Goal: Transaction & Acquisition: Download file/media

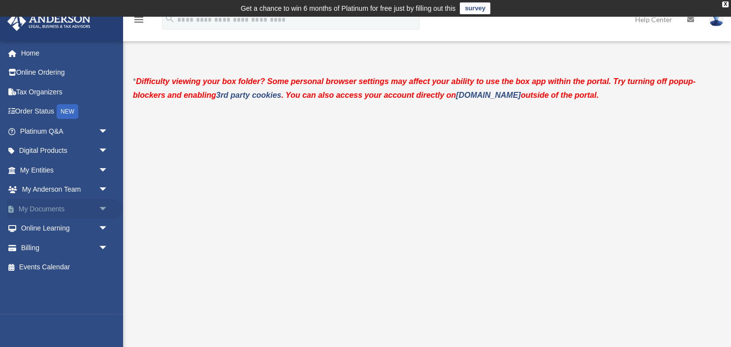
click at [40, 207] on link "My Documents arrow_drop_down" at bounding box center [65, 209] width 116 height 20
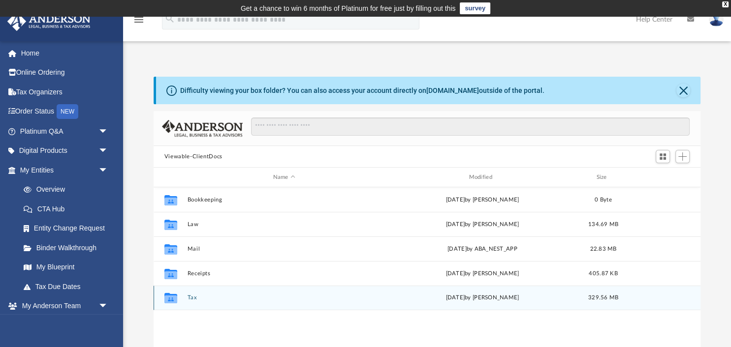
scroll to position [223, 547]
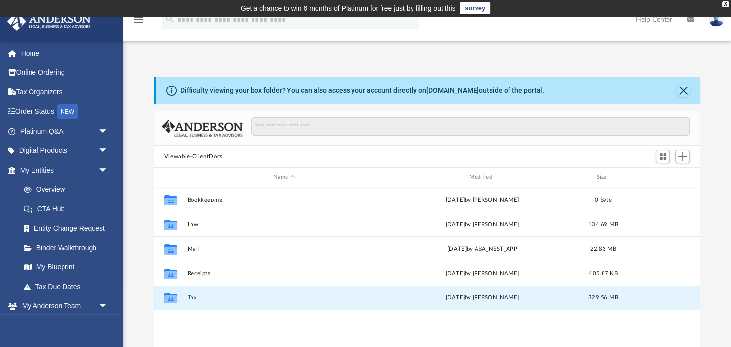
click at [190, 300] on button "Tax" at bounding box center [284, 298] width 194 height 6
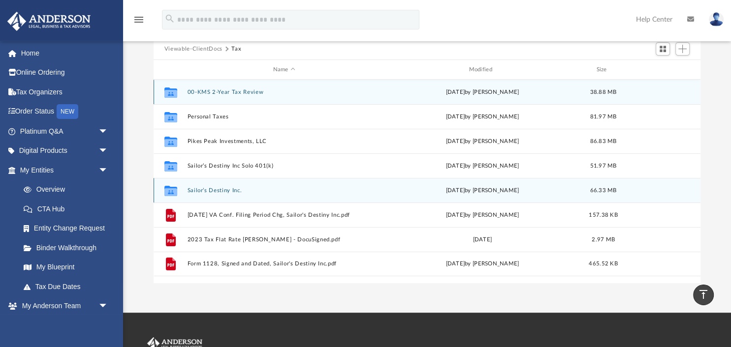
scroll to position [104, 0]
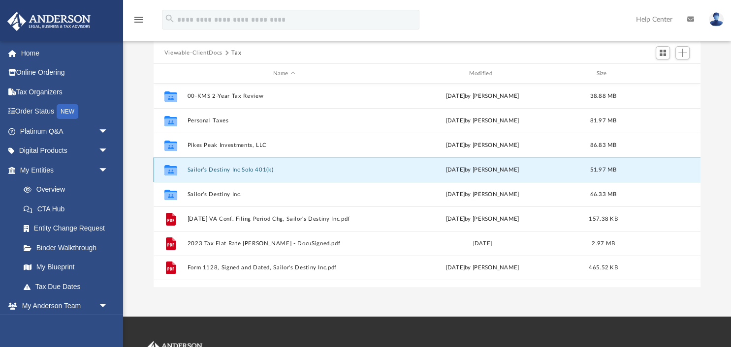
click at [218, 171] on button "Sailor’s Destiny Inc Solo 401(k)" at bounding box center [284, 170] width 194 height 6
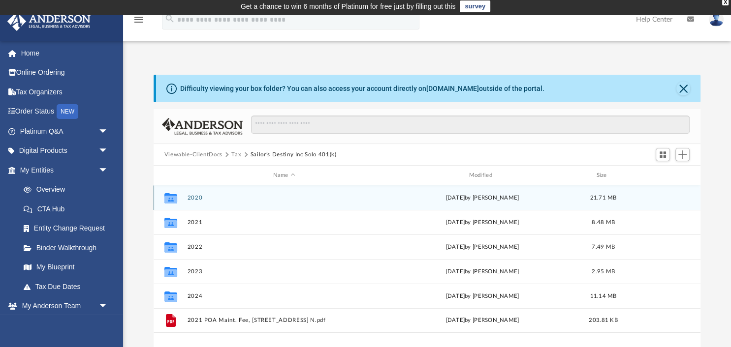
scroll to position [0, 0]
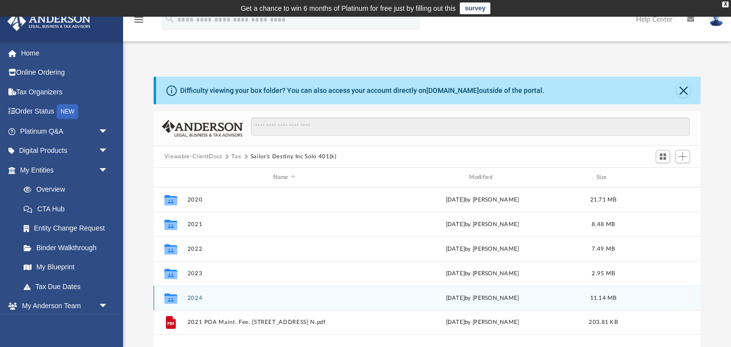
click at [198, 302] on div "Collaborated Folder 2024 Sun Sep 21 2025 by Troy Butler 11.14 MB" at bounding box center [427, 298] width 547 height 25
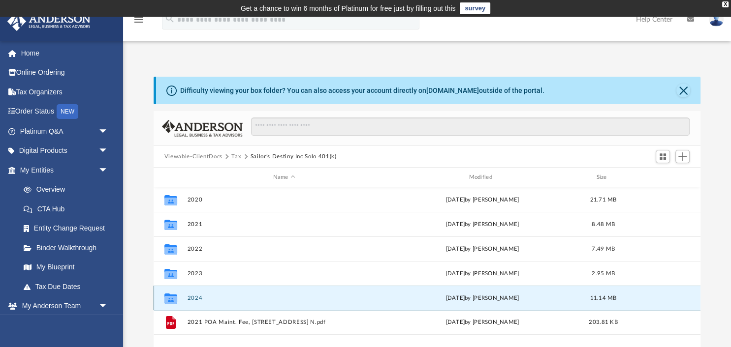
click at [171, 301] on icon "grid" at bounding box center [170, 300] width 13 height 8
click at [197, 299] on button "2024" at bounding box center [284, 298] width 194 height 6
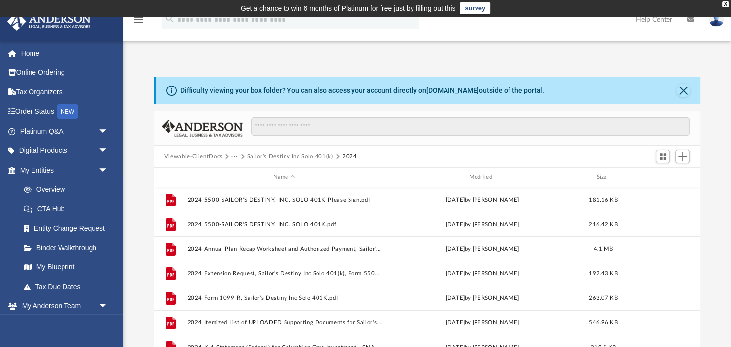
click at [303, 157] on button "Sailor’s Destiny Inc Solo 401(k)" at bounding box center [290, 157] width 86 height 9
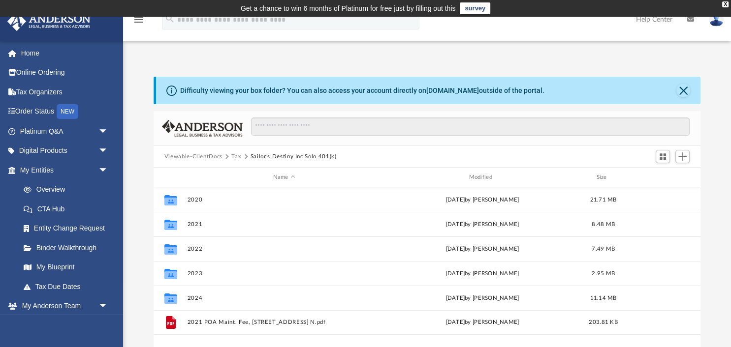
click at [265, 157] on button "Sailor’s Destiny Inc Solo 401(k)" at bounding box center [293, 157] width 86 height 9
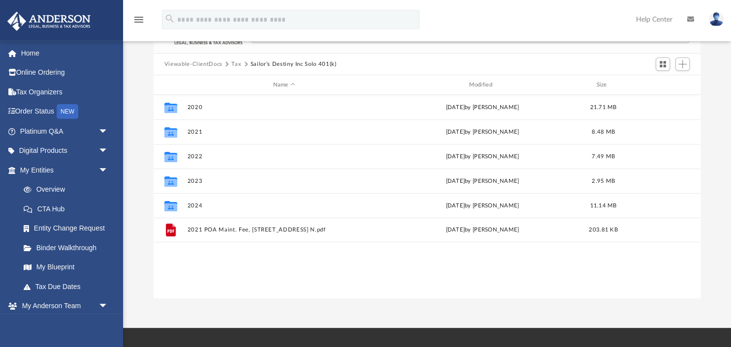
scroll to position [104, 0]
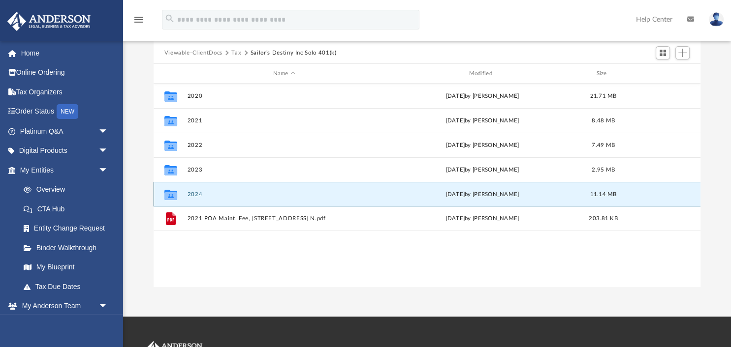
click at [197, 194] on button "2024" at bounding box center [284, 194] width 194 height 6
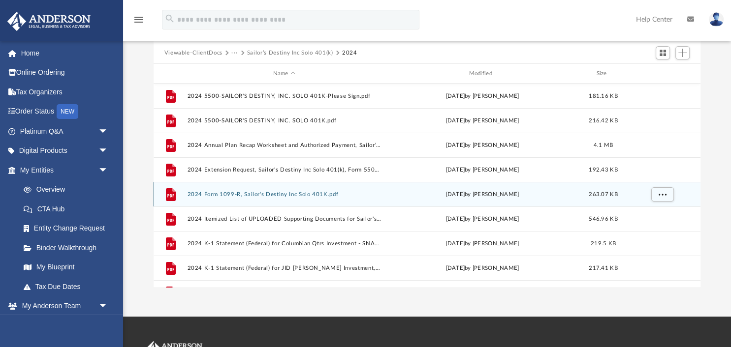
click at [170, 194] on icon "grid" at bounding box center [171, 194] width 10 height 13
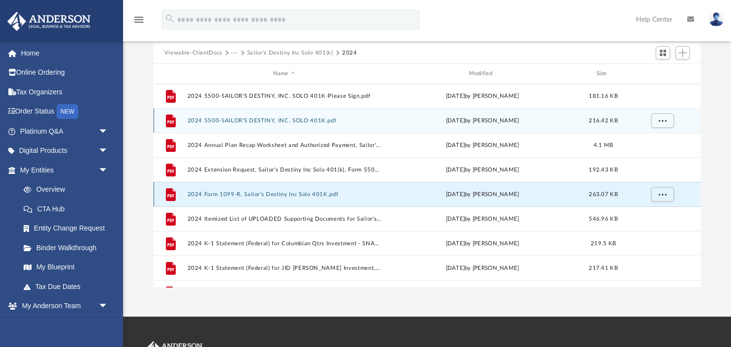
click at [171, 120] on icon "grid" at bounding box center [171, 120] width 10 height 13
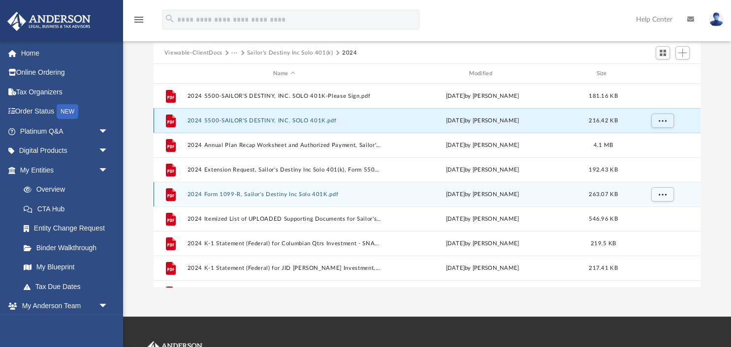
click at [171, 120] on icon "grid" at bounding box center [171, 120] width 10 height 13
click at [143, 99] on div "Difficulty viewing your box folder? You can also access your account directly o…" at bounding box center [427, 130] width 608 height 314
click at [172, 122] on icon "grid" at bounding box center [171, 120] width 10 height 13
click at [172, 120] on icon "grid" at bounding box center [171, 120] width 10 height 13
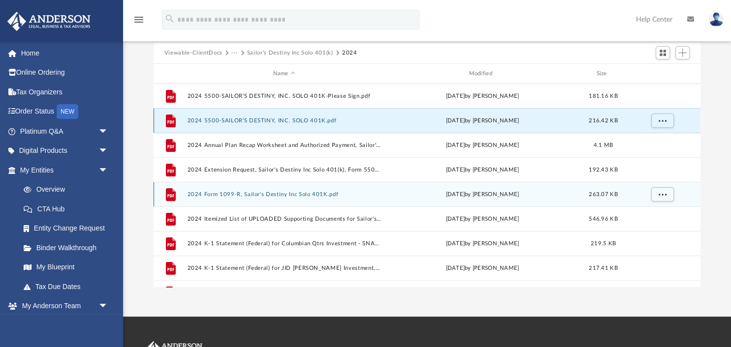
click at [172, 120] on icon "grid" at bounding box center [171, 120] width 10 height 13
click at [139, 130] on div "Difficulty viewing your box folder? You can also access your account directly o…" at bounding box center [427, 130] width 608 height 314
click at [172, 120] on g "grid" at bounding box center [171, 120] width 10 height 13
click at [173, 119] on icon "grid" at bounding box center [171, 120] width 10 height 13
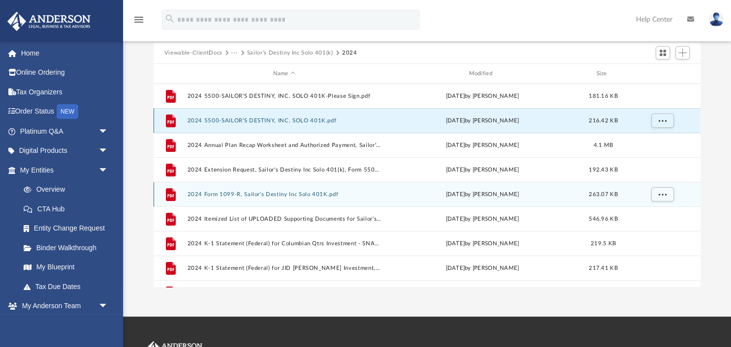
click at [173, 119] on icon "grid" at bounding box center [171, 120] width 10 height 13
click at [173, 118] on icon "grid" at bounding box center [171, 120] width 10 height 13
click at [172, 118] on icon "grid" at bounding box center [171, 120] width 10 height 13
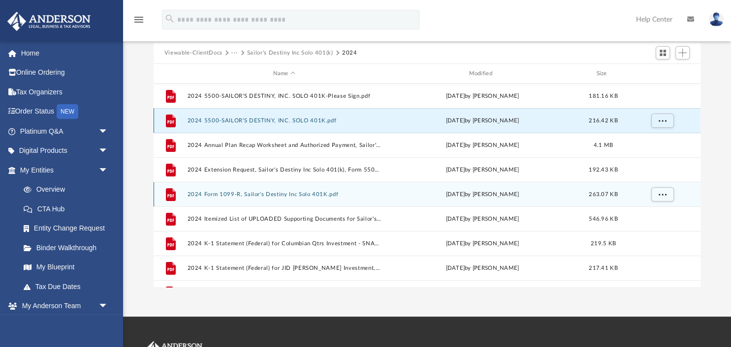
click at [196, 121] on button "2024 5500-SAILOR'S DESTINY, INC. SOLO 401K.pdf" at bounding box center [284, 121] width 194 height 6
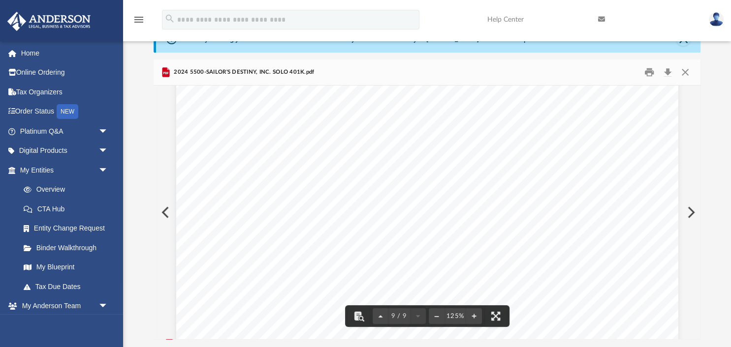
scroll to position [5610, 0]
click at [689, 215] on button "Preview" at bounding box center [690, 213] width 22 height 28
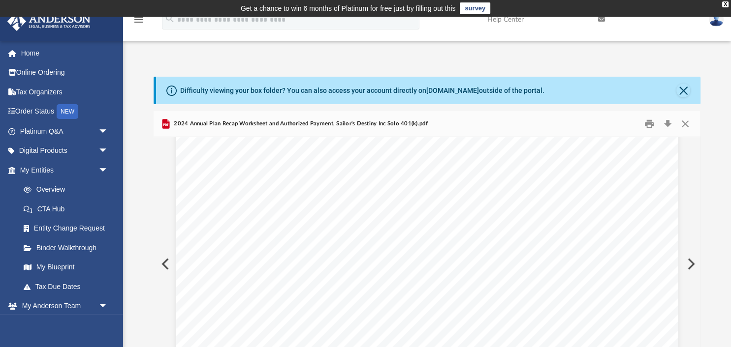
scroll to position [1020, 0]
click at [692, 266] on button "Preview" at bounding box center [690, 264] width 22 height 28
click at [692, 267] on button "Preview" at bounding box center [690, 264] width 22 height 28
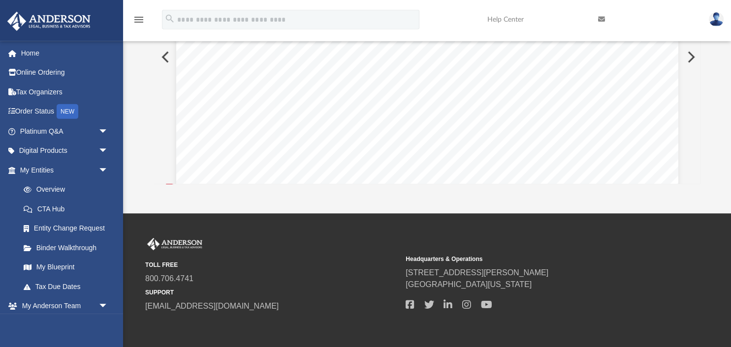
scroll to position [208, 0]
click at [692, 56] on button "Preview" at bounding box center [690, 57] width 22 height 28
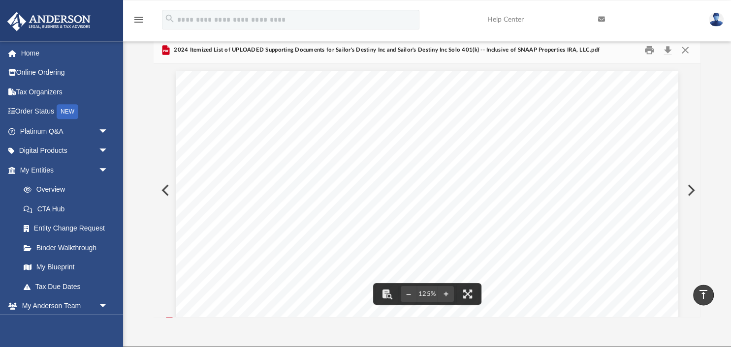
scroll to position [0, 0]
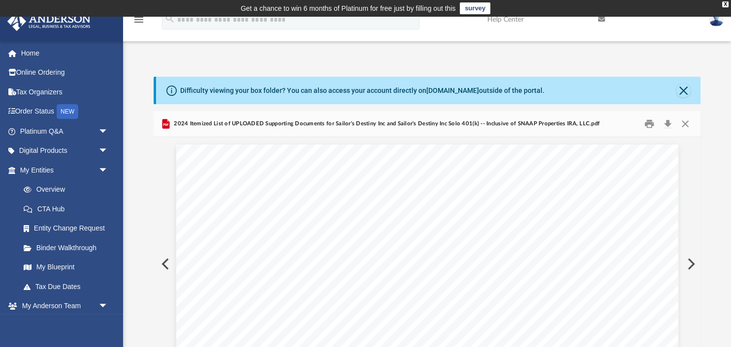
click at [164, 265] on button "Preview" at bounding box center [165, 264] width 22 height 28
click at [163, 264] on button "Preview" at bounding box center [165, 264] width 22 height 28
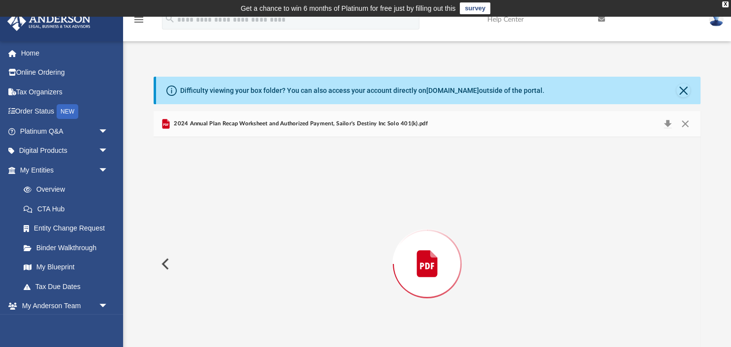
scroll to position [664, 0]
click at [163, 263] on button "Preview" at bounding box center [165, 264] width 22 height 28
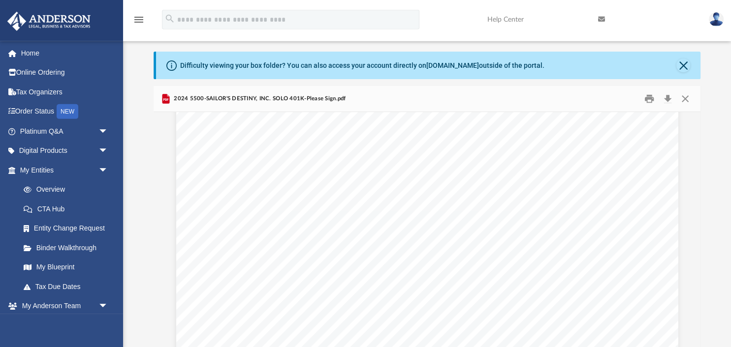
scroll to position [0, 0]
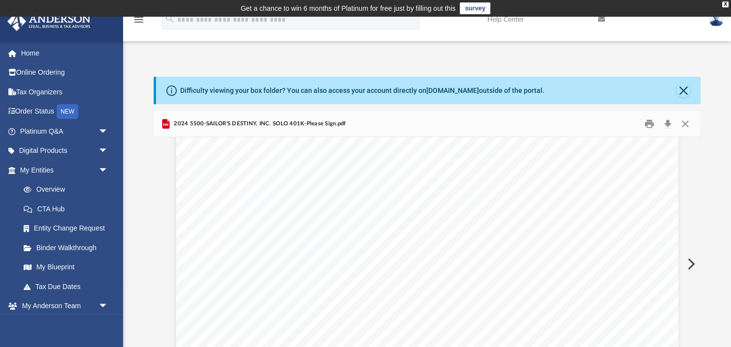
click at [703, 167] on div "Difficulty viewing your box folder? You can also access your account directly o…" at bounding box center [427, 234] width 608 height 314
click at [704, 159] on div "Difficulty viewing your box folder? You can also access your account directly o…" at bounding box center [427, 234] width 608 height 314
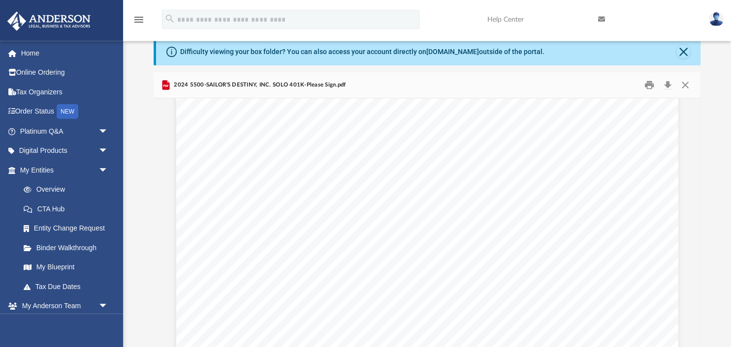
scroll to position [0, 0]
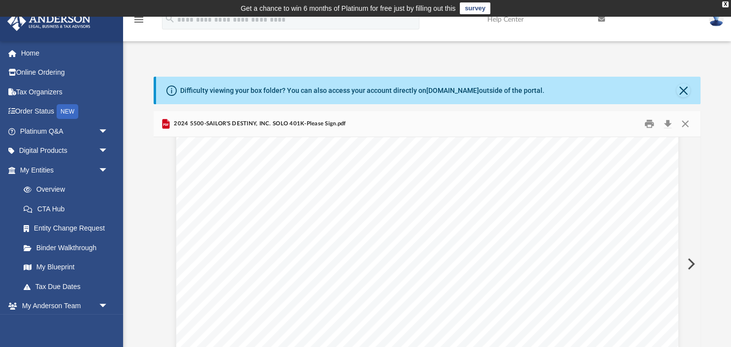
click at [658, 185] on div "DOL e-file Signature and Filing Authorization for the Form 5500 Series Report N…" at bounding box center [427, 172] width 502 height 649
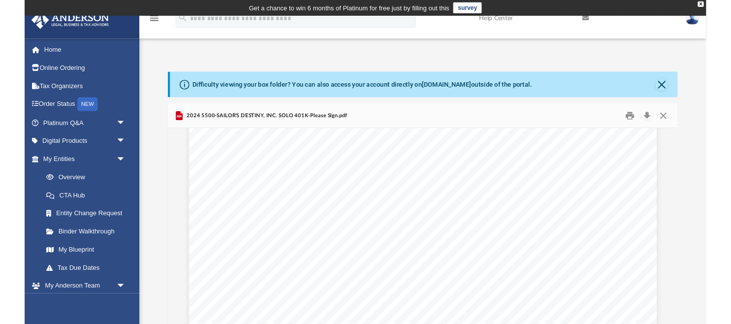
scroll to position [70, 0]
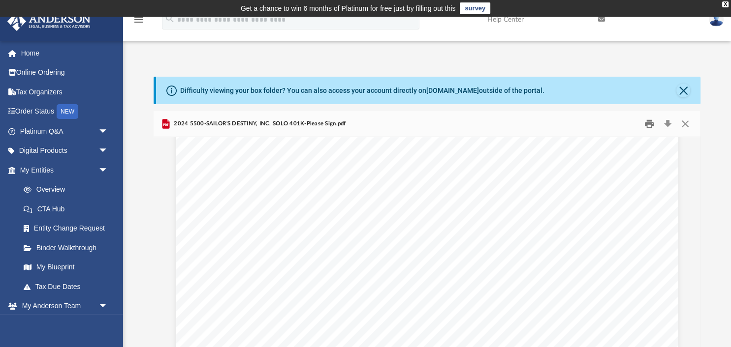
click at [649, 127] on button "Print" at bounding box center [649, 124] width 20 height 15
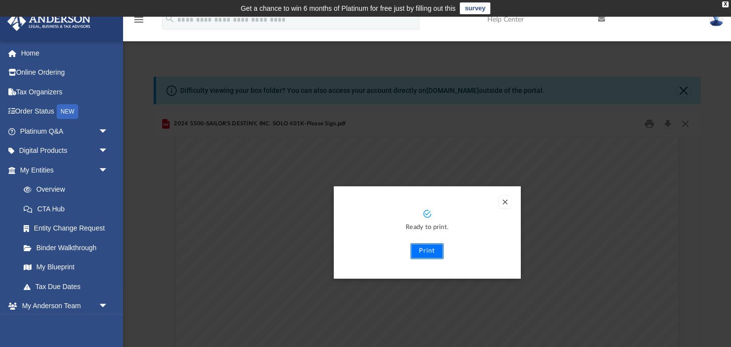
click at [427, 249] on button "Print" at bounding box center [426, 252] width 33 height 16
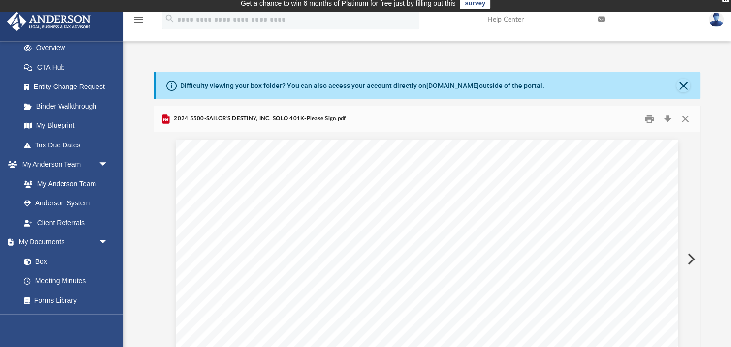
scroll to position [0, 0]
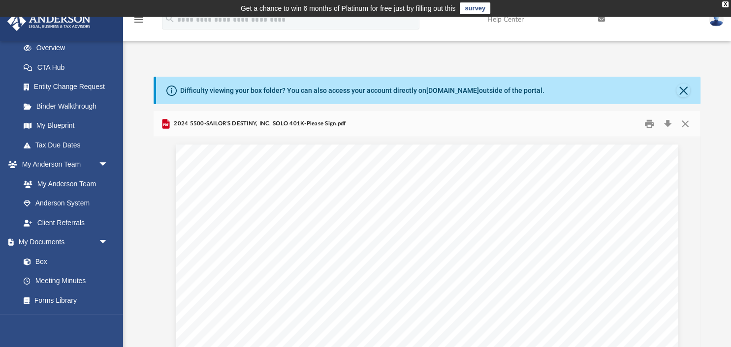
click at [355, 125] on div "2024 5500-SAILOR'S DESTINY, INC. SOLO 401K-Please Sign.pdf" at bounding box center [427, 124] width 547 height 26
click at [688, 125] on button "Close" at bounding box center [685, 124] width 18 height 15
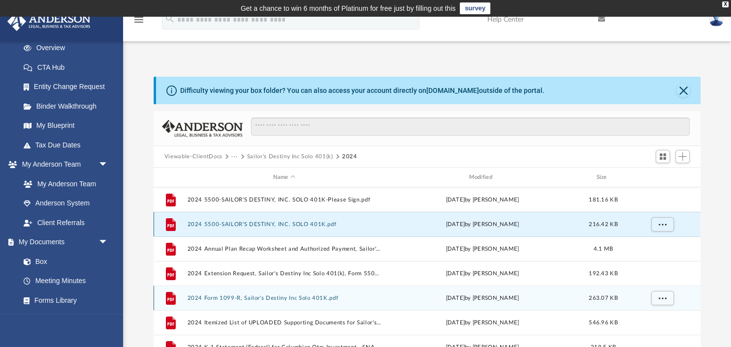
click at [213, 221] on button "2024 5500-SAILOR'S DESTINY, INC. SOLO 401K.pdf" at bounding box center [284, 224] width 194 height 6
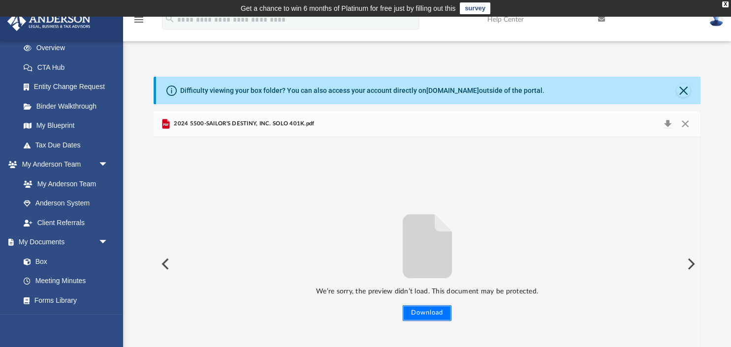
click at [431, 315] on button "Download" at bounding box center [426, 314] width 49 height 16
click at [689, 264] on button "Preview" at bounding box center [690, 264] width 22 height 28
click at [690, 264] on button "Preview" at bounding box center [690, 264] width 22 height 28
click at [684, 90] on button "Close" at bounding box center [683, 91] width 14 height 14
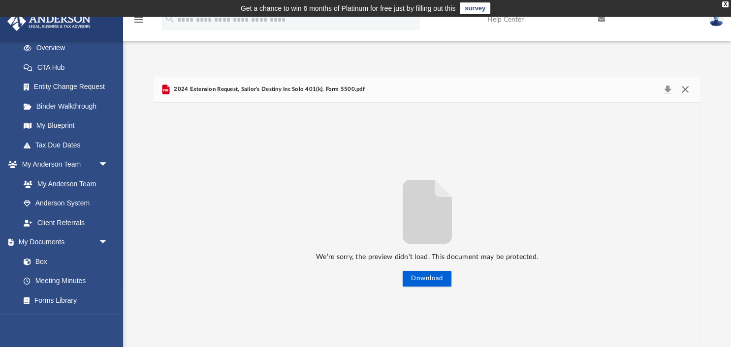
click at [686, 92] on button "Close" at bounding box center [685, 90] width 18 height 14
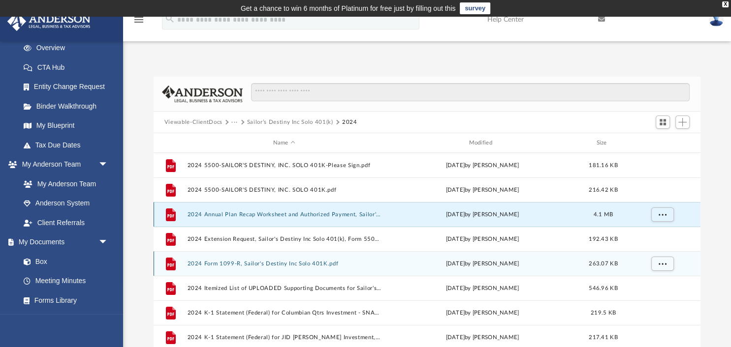
click at [338, 215] on button "2024 Annual Plan Recap Worksheet and Authorized Payment, Sailor's Destiny Inc S…" at bounding box center [284, 215] width 194 height 6
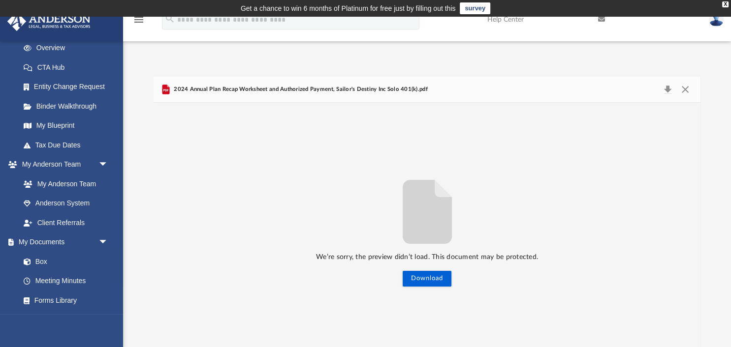
click at [195, 90] on span "2024 Annual Plan Recap Worksheet and Authorized Payment, Sailor's Destiny Inc S…" at bounding box center [300, 89] width 256 height 9
click at [689, 229] on button "Preview" at bounding box center [690, 230] width 22 height 28
click at [436, 279] on button "Download" at bounding box center [426, 279] width 49 height 16
click at [253, 196] on div "We’re sorry, the preview didn’t load. This document may be protected. Download" at bounding box center [427, 230] width 547 height 114
click at [231, 160] on div "We’re sorry, the preview didn’t load. This document may be protected. Download" at bounding box center [427, 230] width 547 height 254
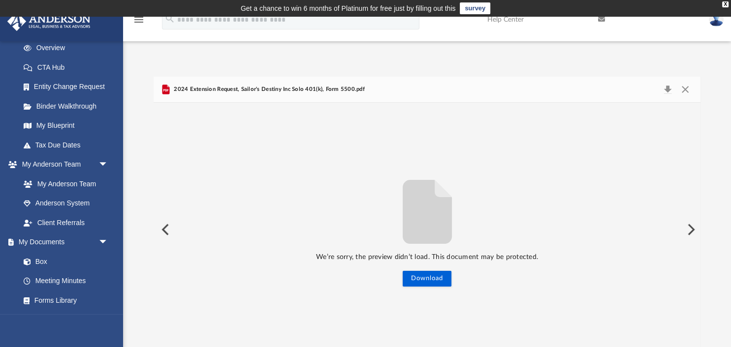
click at [349, 168] on div "We’re sorry, the preview didn’t load. This document may be protected. Download" at bounding box center [427, 230] width 547 height 254
click at [296, 90] on span "2024 Extension Request, Sailor's Destiny Inc Solo 401(k), Form 5500.pdf" at bounding box center [268, 89] width 193 height 9
click at [330, 90] on span "2024 Extension Request, Sailor's Destiny Inc Solo 401(k), Form 5500.pdf" at bounding box center [268, 89] width 193 height 9
click at [344, 256] on p "We’re sorry, the preview didn’t load. This document may be protected." at bounding box center [427, 257] width 547 height 12
click at [688, 229] on button "Preview" at bounding box center [690, 230] width 22 height 28
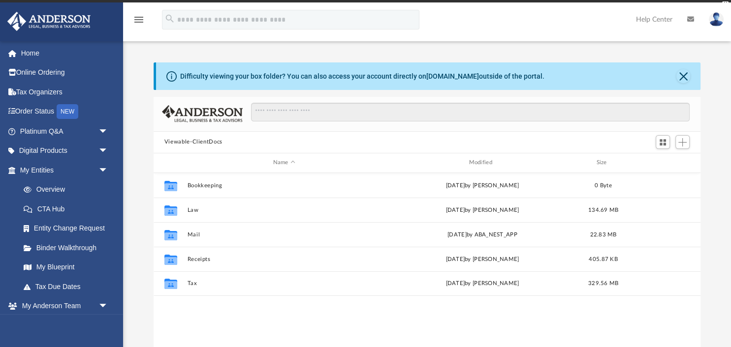
scroll to position [223, 547]
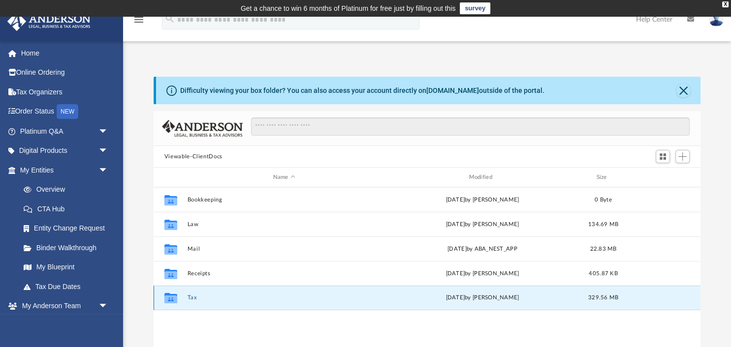
click at [192, 297] on button "Tax" at bounding box center [284, 298] width 194 height 6
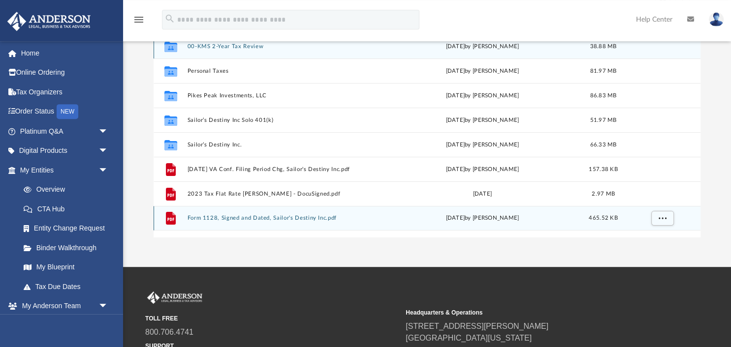
scroll to position [155, 0]
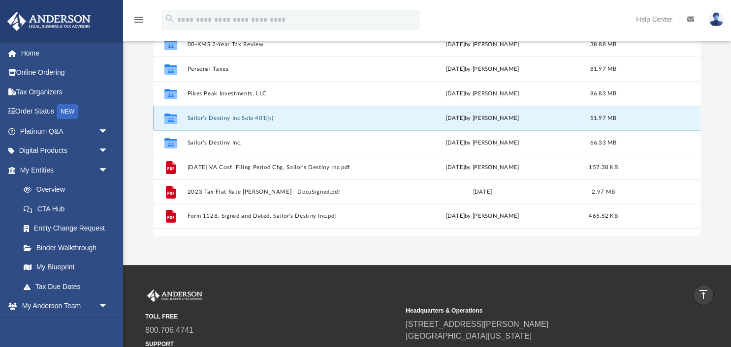
click at [229, 118] on button "Sailor’s Destiny Inc Solo 401(k)" at bounding box center [284, 118] width 194 height 6
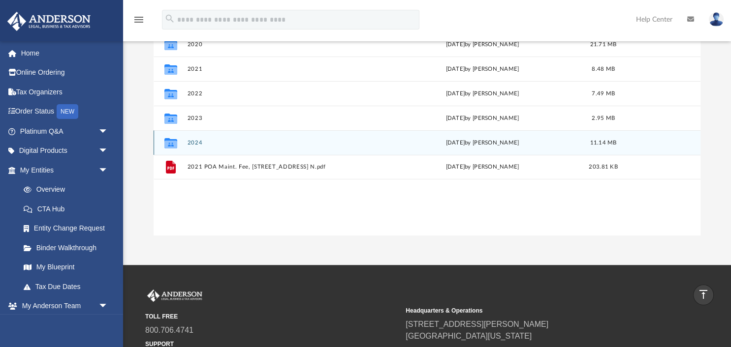
click at [195, 141] on button "2024" at bounding box center [284, 143] width 194 height 6
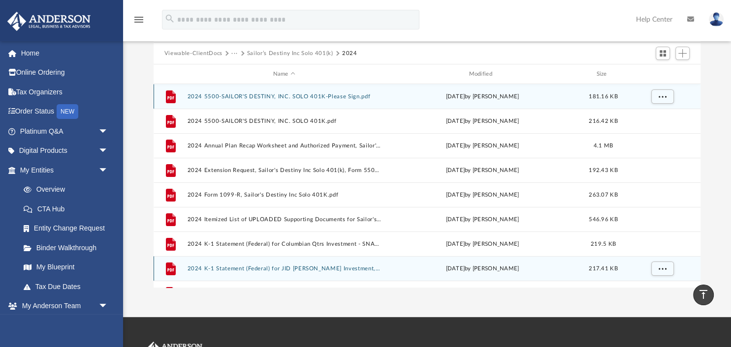
scroll to position [52, 0]
